Goal: Check status: Check status

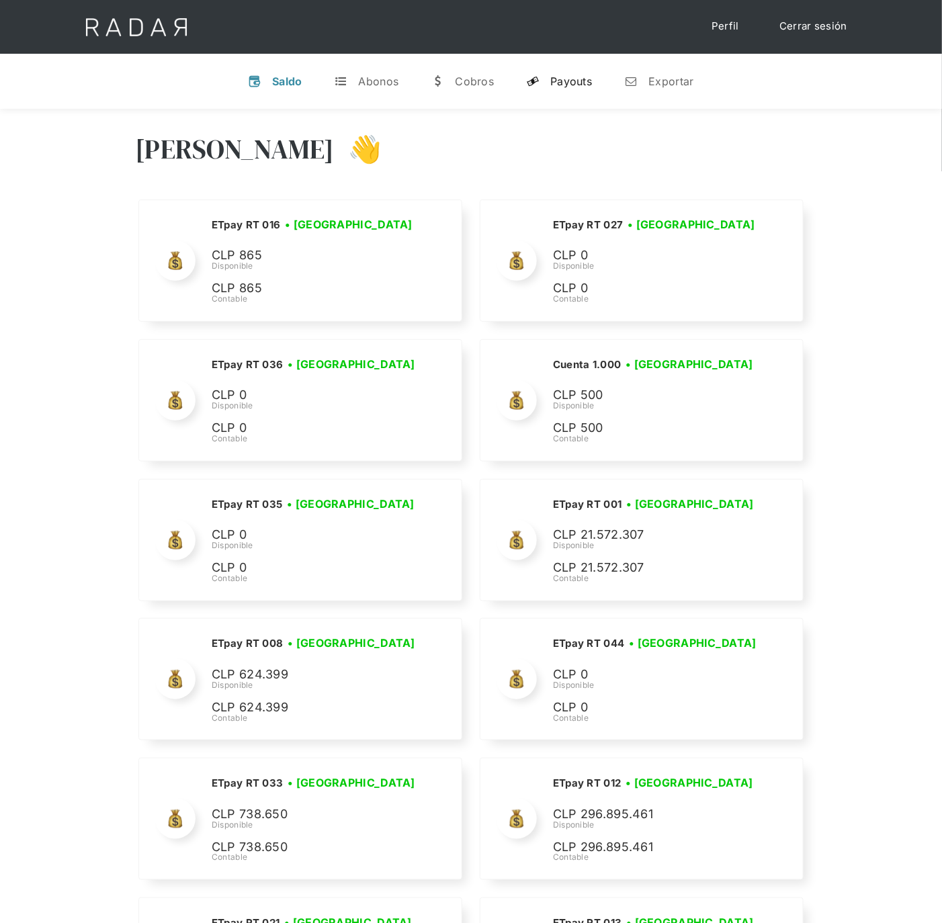
click at [569, 79] on div "Payouts" at bounding box center [571, 81] width 42 height 13
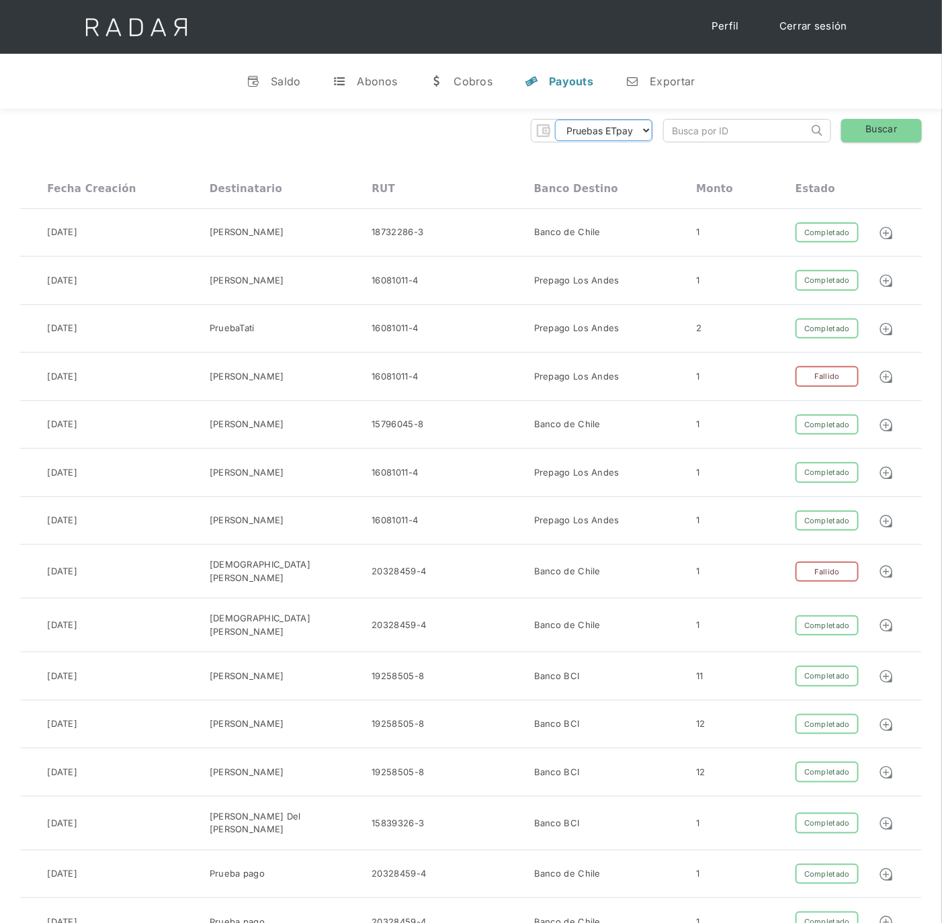
click at [637, 132] on select "Pruebas ETpay Cuenta 1.000 Cuenta 1.001 Cuenta 1.002 Cuenta 1.003 Cuenta 1.004 …" at bounding box center [603, 130] width 97 height 21
select select "etpay-cuenta-1001"
click at [555, 120] on select "Pruebas ETpay Cuenta 1.000 Cuenta 1.001 Cuenta 1.002 Cuenta 1.003 Cuenta 1.004 …" at bounding box center [603, 130] width 97 height 21
click at [895, 128] on link "Buscar" at bounding box center [881, 131] width 81 height 24
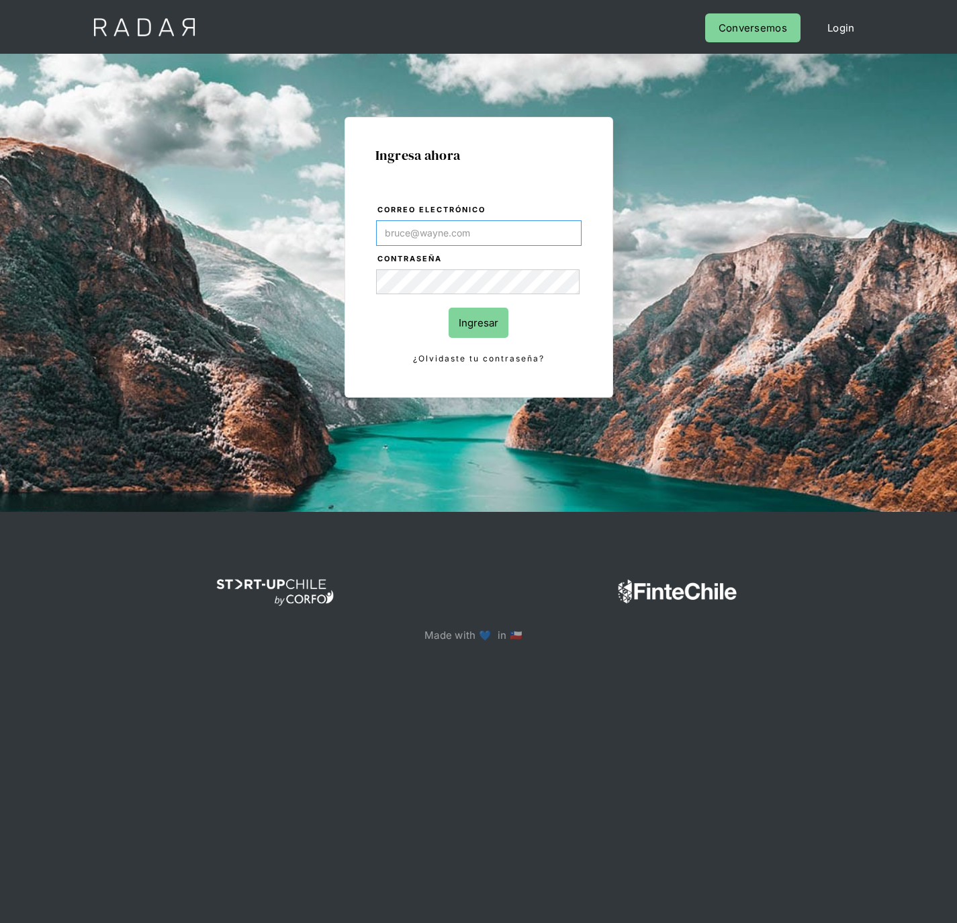
type input "[PERSON_NAME][EMAIL_ADDRESS][PERSON_NAME][DOMAIN_NAME]"
click at [471, 317] on input "Ingresar" at bounding box center [479, 323] width 60 height 30
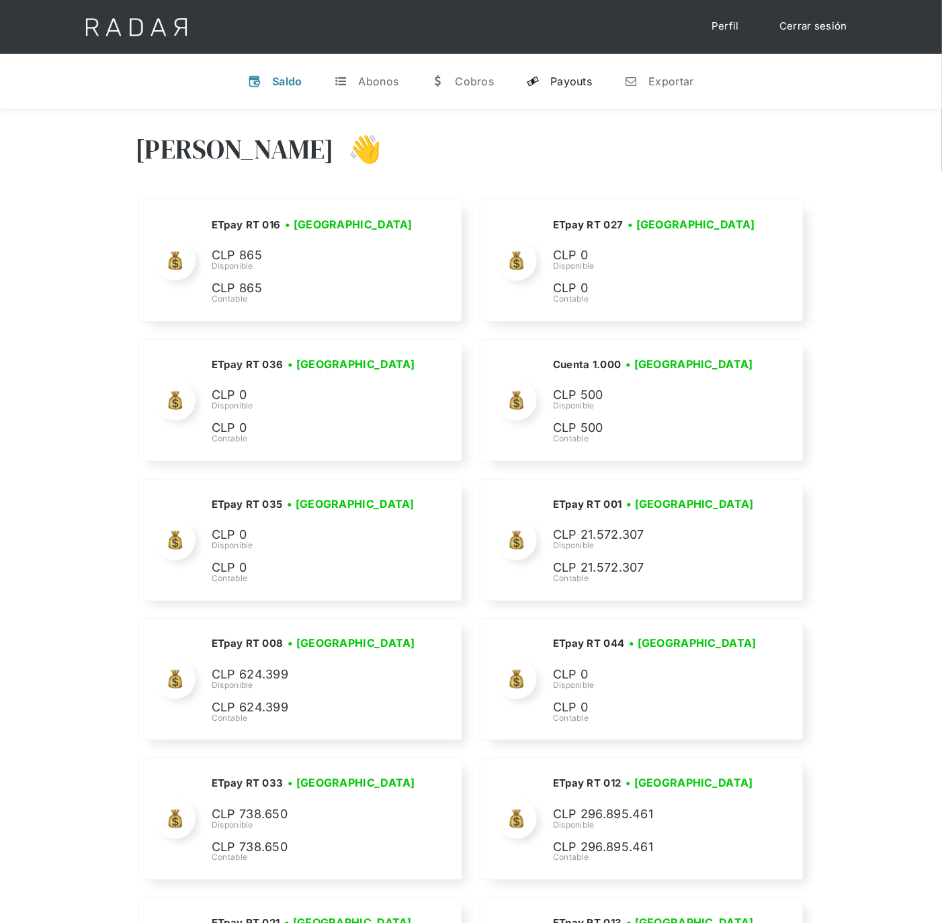
click at [562, 73] on link "y Payouts" at bounding box center [558, 81] width 87 height 35
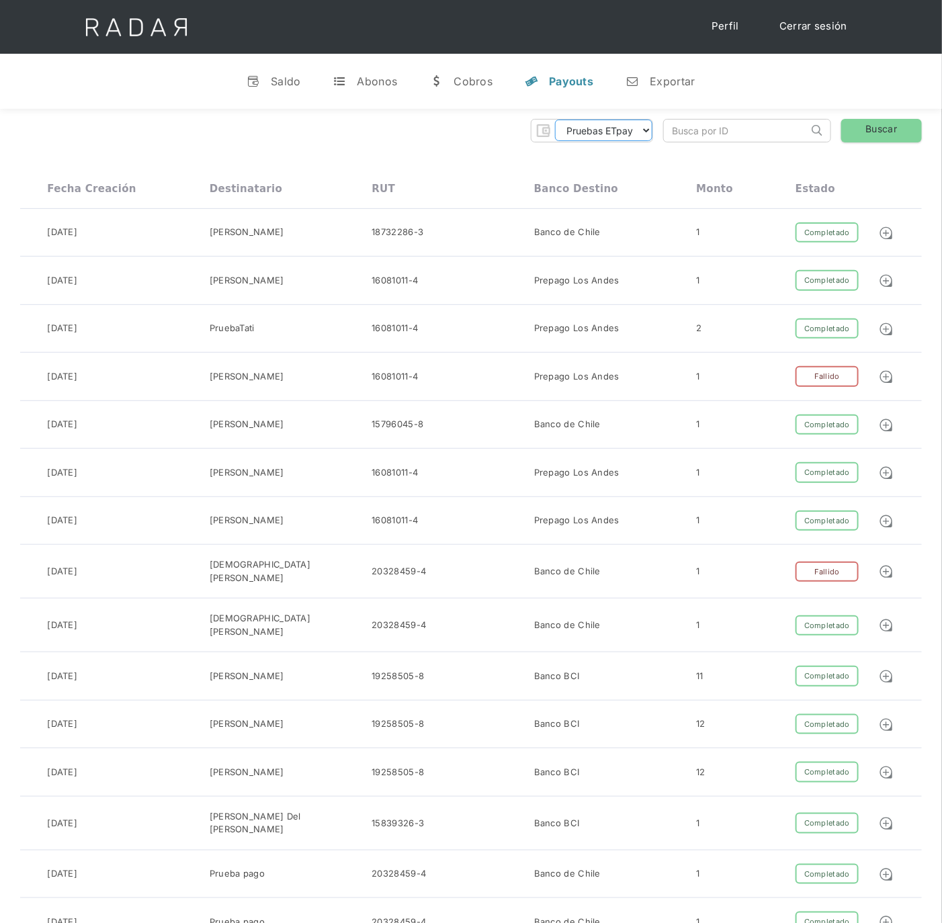
click at [637, 134] on select "Pruebas ETpay Cuenta 1.000 Cuenta 1.001 Cuenta 1.002 Cuenta 1.003 Cuenta 1.004 …" at bounding box center [603, 130] width 97 height 21
select select "etpay-cuenta-1001"
click at [555, 120] on select "Pruebas ETpay Cuenta 1.000 Cuenta 1.001 Cuenta 1.002 Cuenta 1.003 Cuenta 1.004 …" at bounding box center [603, 130] width 97 height 21
click at [874, 136] on link "Buscar" at bounding box center [881, 131] width 81 height 24
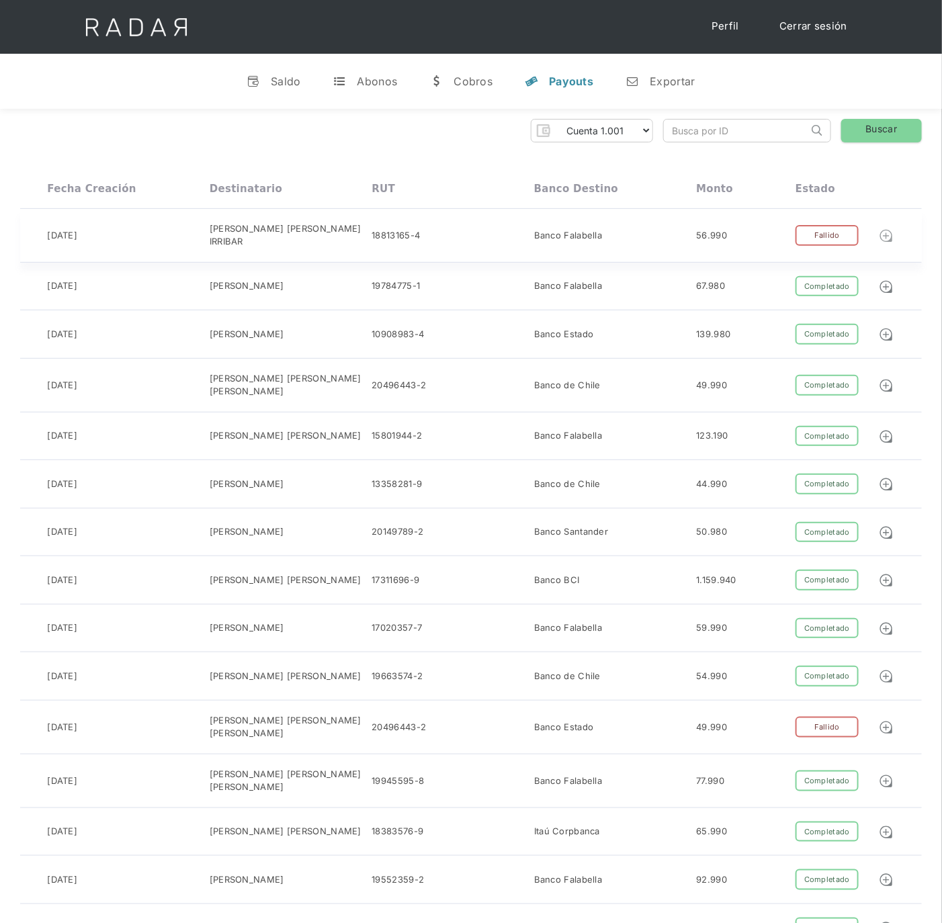
click at [888, 234] on img at bounding box center [885, 235] width 15 height 15
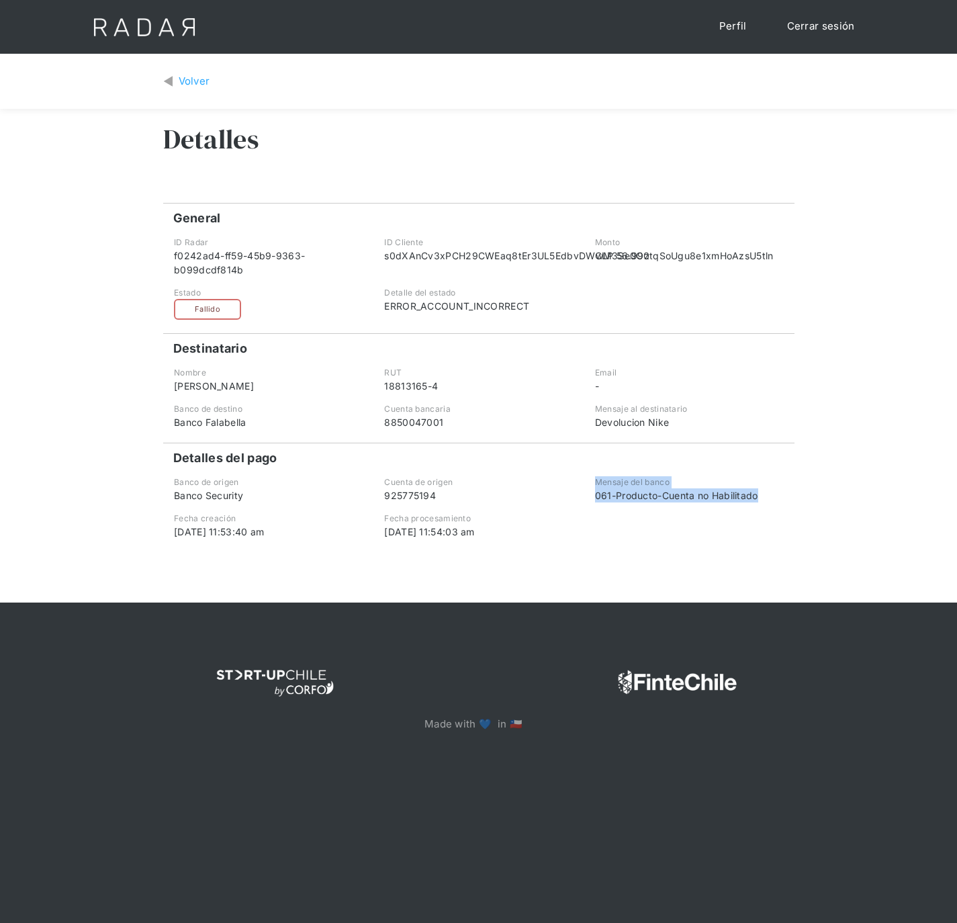
drag, startPoint x: 788, startPoint y: 510, endPoint x: 591, endPoint y: 496, distance: 197.9
click at [591, 496] on div "Mensaje del banco 061-Producto-Cuenta no Habilitado" at bounding box center [689, 489] width 208 height 26
copy div "Mensaje del banco 061-Producto-Cuenta no Habilitado"
click at [189, 77] on div "Volver" at bounding box center [195, 81] width 32 height 15
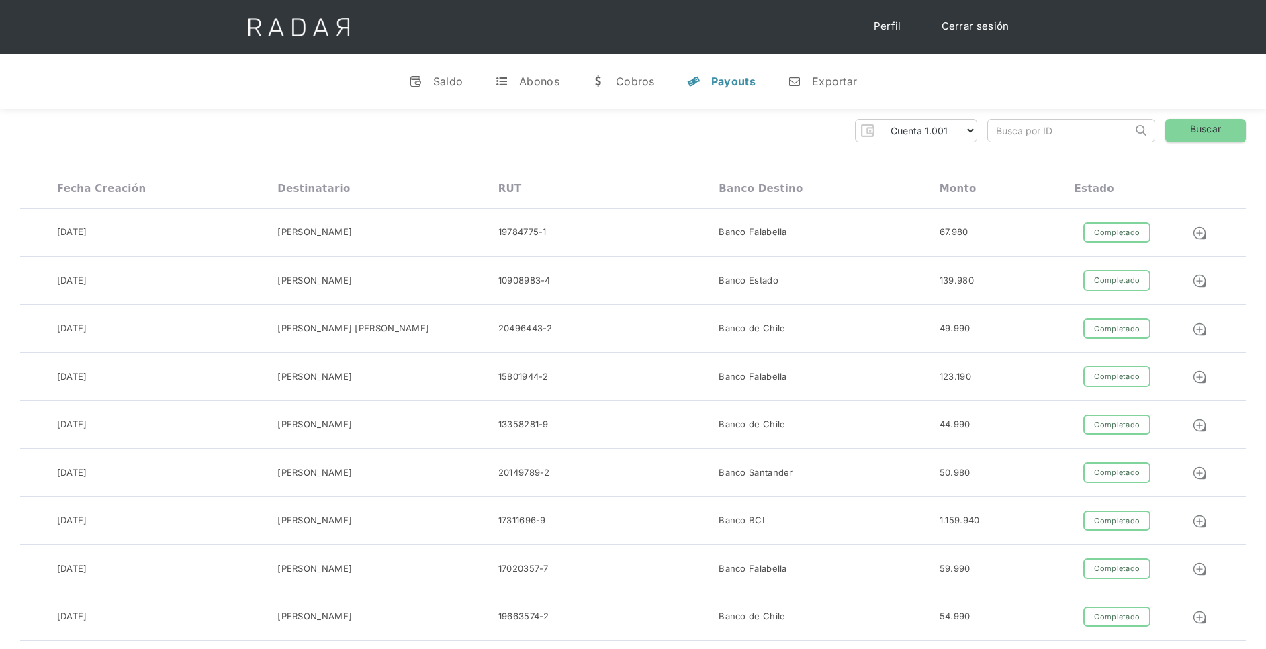
select select "etpay-cuenta-1001"
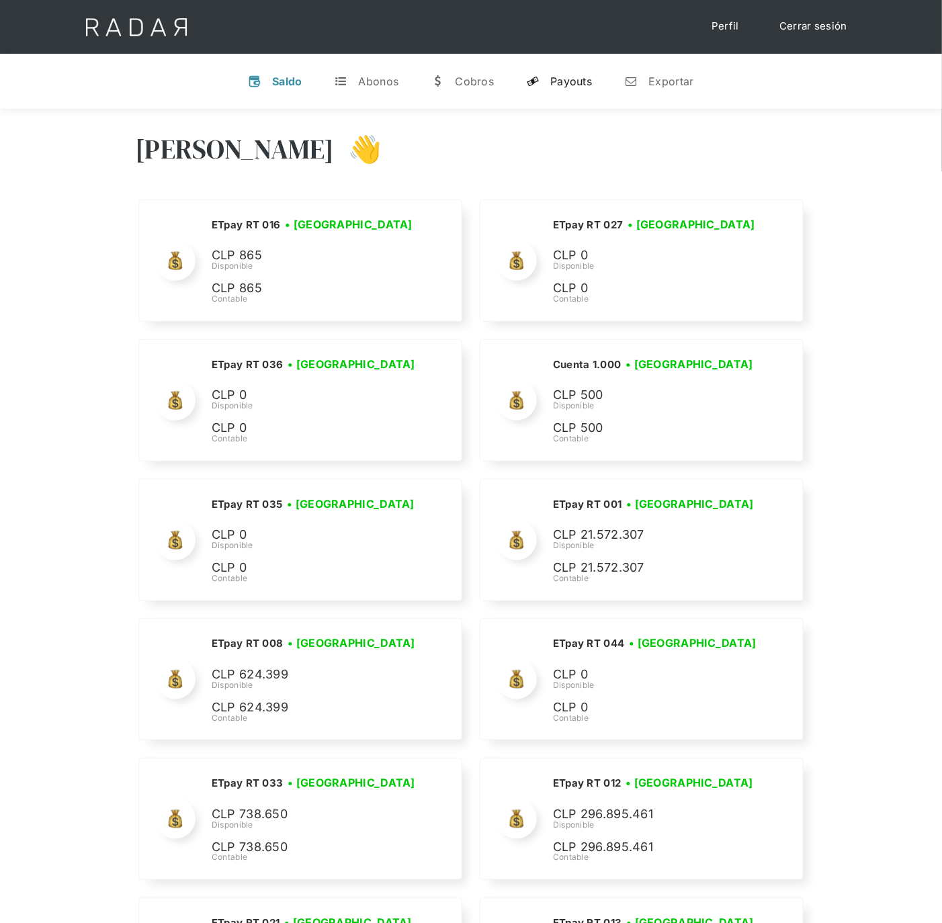
click at [559, 85] on div "Payouts" at bounding box center [571, 81] width 42 height 13
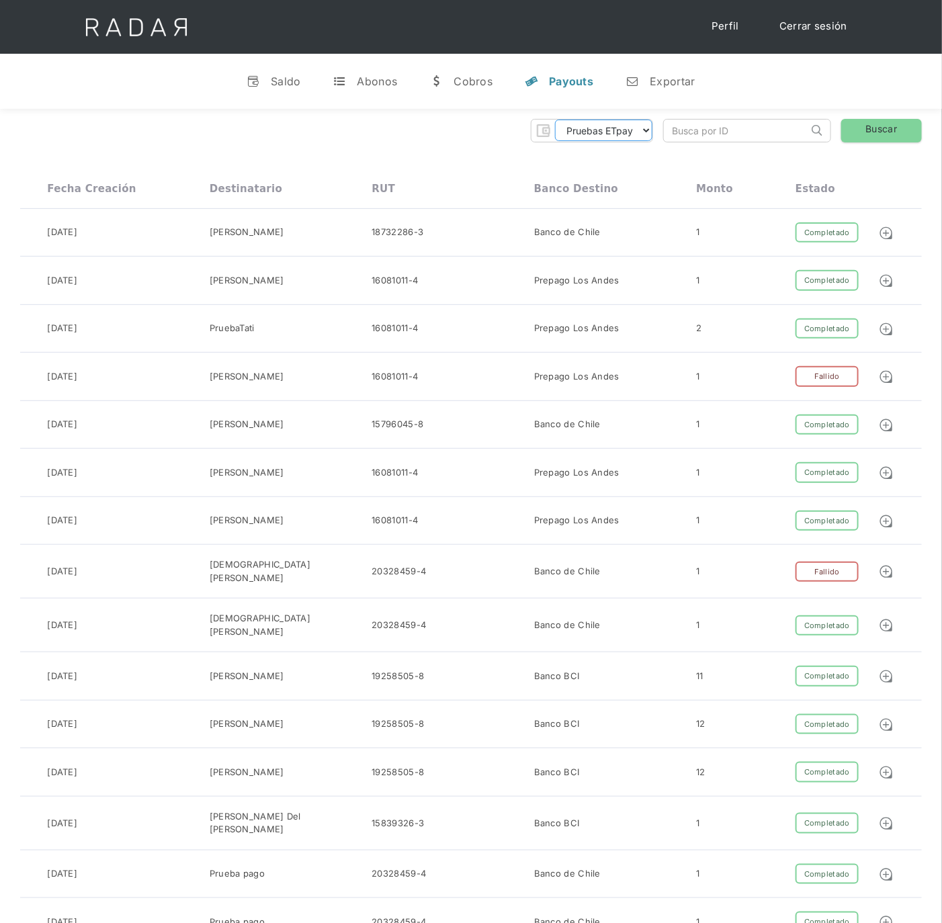
click at [643, 131] on select "Pruebas ETpay Cuenta 1.000 Cuenta 1.001 Cuenta 1.002 Cuenta 1.003 Cuenta 1.004 …" at bounding box center [603, 130] width 97 height 21
select select "etpay-cuenta-1001"
click at [555, 120] on select "Pruebas ETpay Cuenta 1.000 Cuenta 1.001 Cuenta 1.002 Cuenta 1.003 Cuenta 1.004 …" at bounding box center [603, 130] width 97 height 21
click at [872, 129] on link "Buscar" at bounding box center [881, 131] width 81 height 24
